Goal: Transaction & Acquisition: Purchase product/service

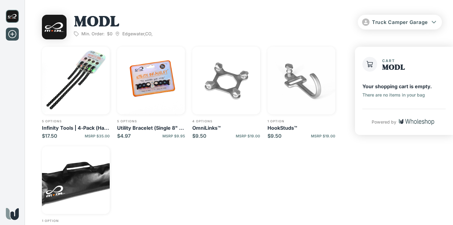
click at [75, 84] on img "button" at bounding box center [76, 81] width 68 height 68
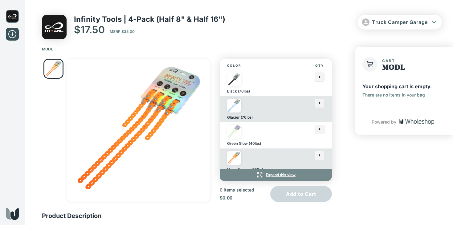
click at [102, 18] on p "Infinity Tools | 4-Pack (Half 8" & Half 16")" at bounding box center [149, 19] width 151 height 9
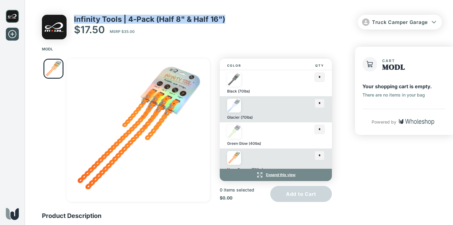
drag, startPoint x: 74, startPoint y: 18, endPoint x: 223, endPoint y: 17, distance: 148.4
click at [223, 17] on p "Infinity Tools | 4-Pack (Half 8" & Half 16")" at bounding box center [149, 19] width 151 height 9
copy p "Infinity Tools | 4-Pack (Half 8" & Half 16")"
click at [147, 97] on img "Go to Slide 1" at bounding box center [138, 130] width 143 height 143
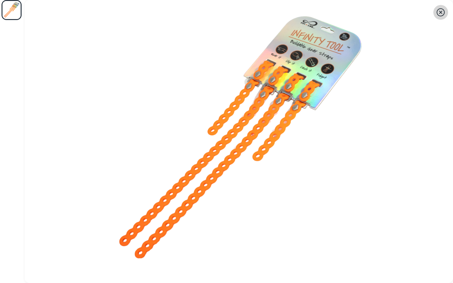
click at [440, 14] on icon "button" at bounding box center [440, 12] width 10 height 10
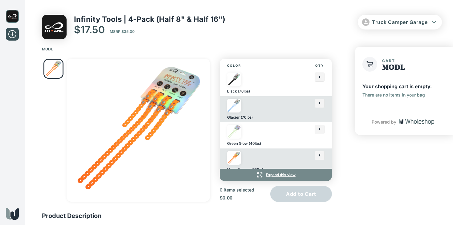
click at [337, 112] on div "Color Qty Black (70lbs) * Glacier (70lbs) * Green Glow (40lbs) * Neon Orange (7…" at bounding box center [190, 130] width 297 height 143
click at [233, 82] on img at bounding box center [234, 80] width 14 height 14
click at [237, 78] on img at bounding box center [234, 80] width 14 height 14
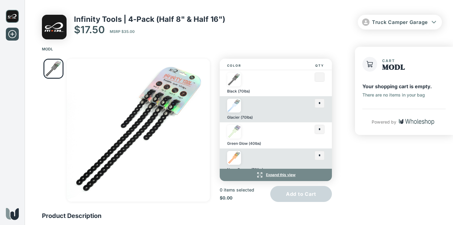
click at [323, 79] on input "text" at bounding box center [319, 77] width 9 height 9
type input "*"
click at [144, 107] on img "Go to Slide 1" at bounding box center [138, 130] width 143 height 143
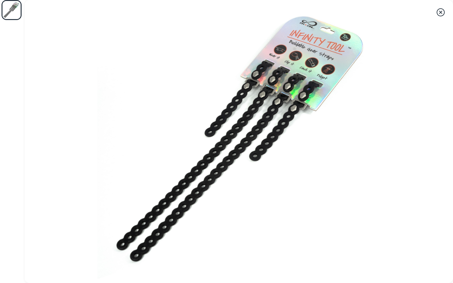
click at [440, 12] on icon "button" at bounding box center [440, 12] width 10 height 10
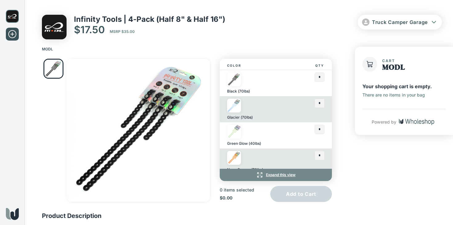
drag, startPoint x: 160, startPoint y: 121, endPoint x: 186, endPoint y: 134, distance: 28.8
click at [0, 0] on div "Infinity Tools | 4-Pack (Half 8" & Half 16") $17.50 MSRP $35.00 Truck Camper Ga…" at bounding box center [226, 121] width 453 height 242
